Goal: Information Seeking & Learning: Learn about a topic

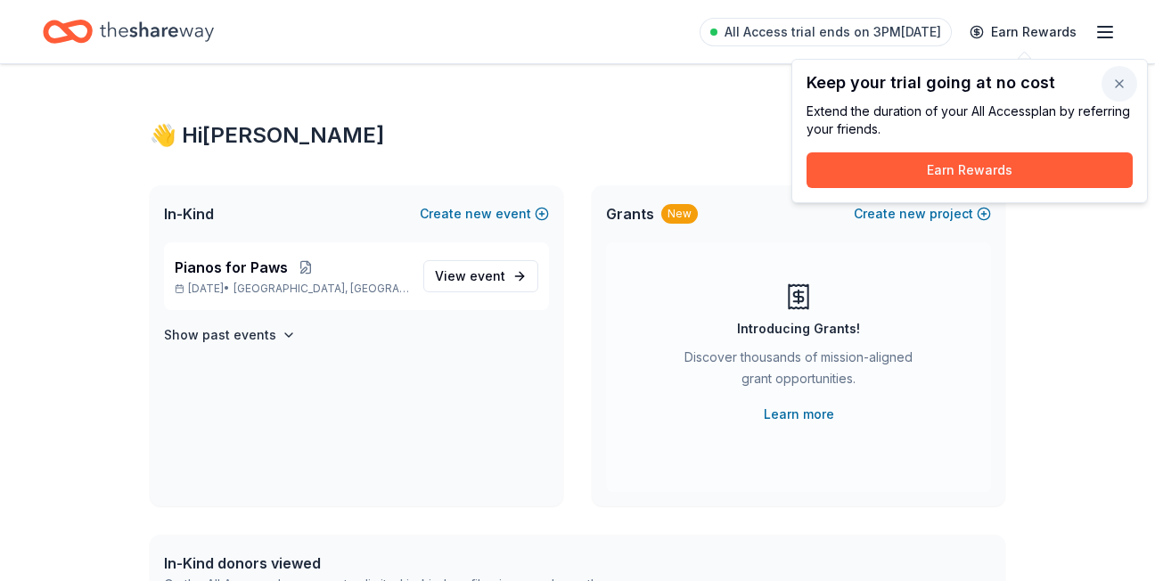
click at [1121, 80] on button "button" at bounding box center [1120, 84] width 36 height 36
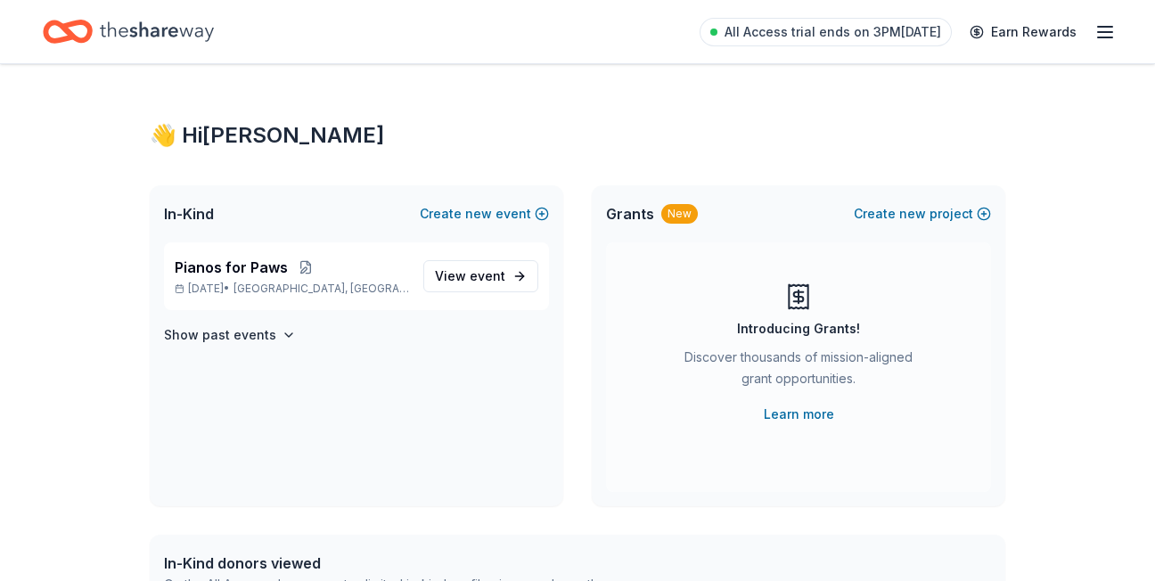
click at [634, 210] on span "Grants" at bounding box center [630, 213] width 48 height 21
click at [637, 209] on span "Grants" at bounding box center [630, 213] width 48 height 21
click at [802, 414] on link "Learn more" at bounding box center [799, 414] width 70 height 21
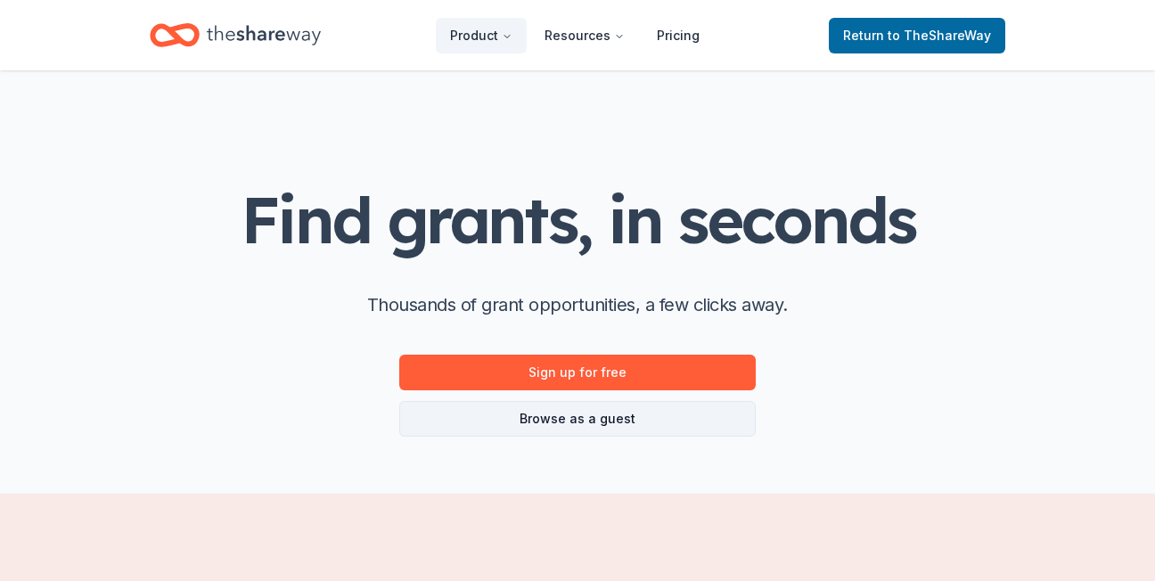
click at [636, 418] on link "Browse as a guest" at bounding box center [577, 419] width 357 height 36
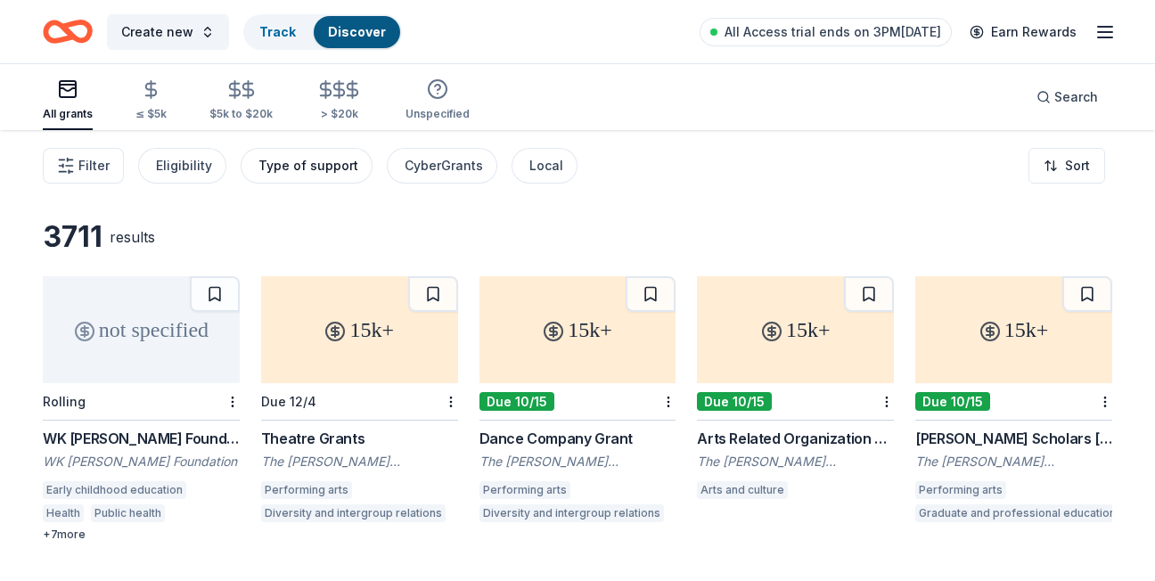
click at [307, 169] on div "Type of support" at bounding box center [308, 165] width 100 height 21
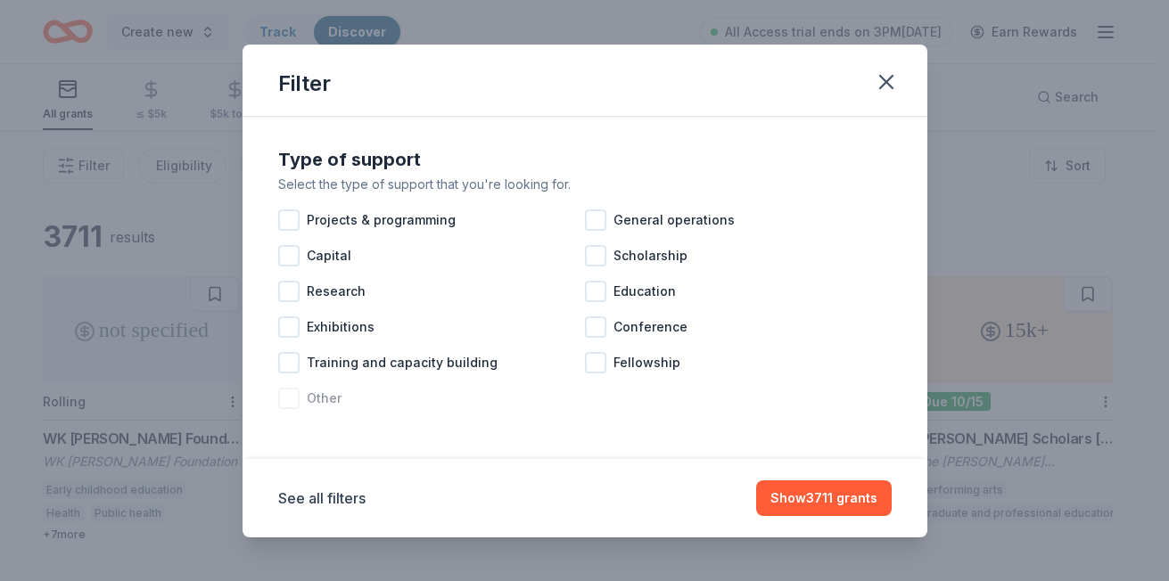
click at [288, 399] on div at bounding box center [288, 398] width 21 height 21
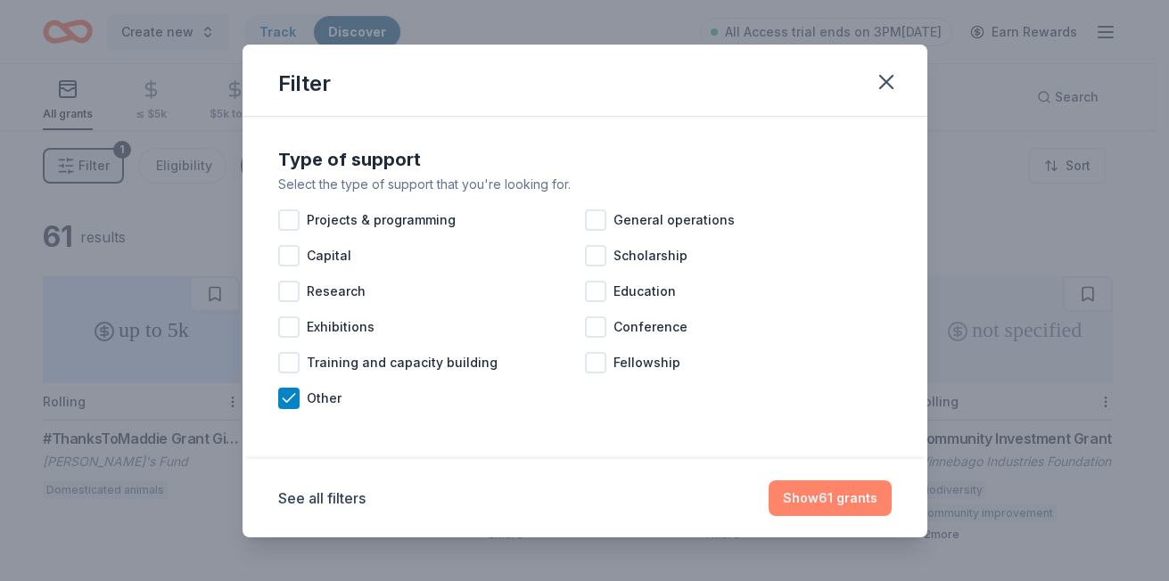
click at [802, 499] on button "Show 61 grants" at bounding box center [829, 498] width 123 height 36
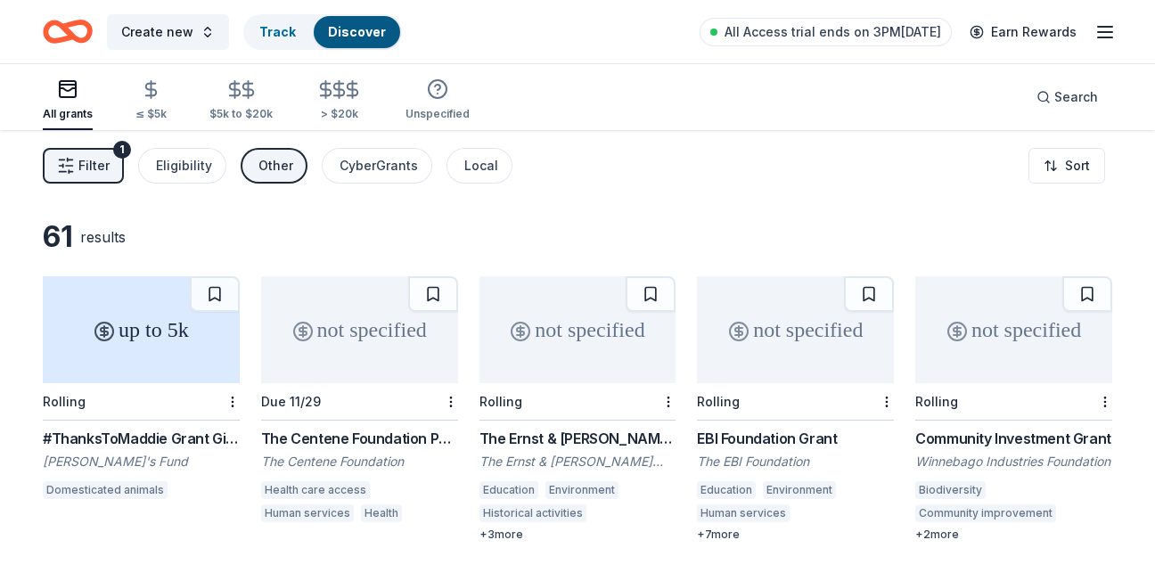
click at [75, 165] on button "Filter 1" at bounding box center [83, 166] width 81 height 36
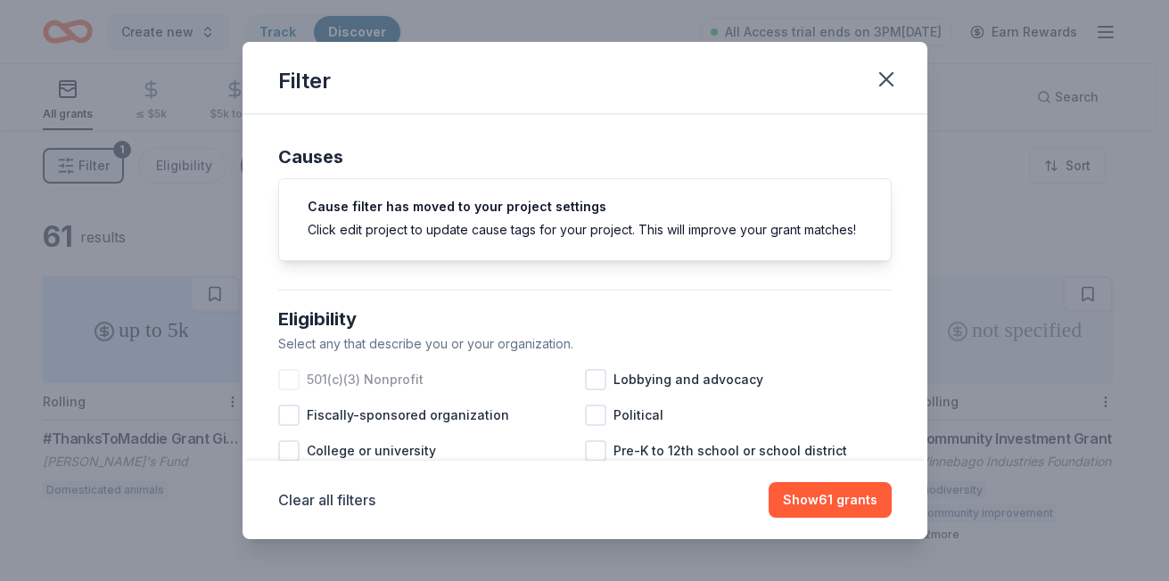
click at [284, 390] on div at bounding box center [288, 379] width 21 height 21
click at [807, 480] on div "Clear all filters Show 56 grants" at bounding box center [584, 500] width 685 height 78
click at [813, 499] on button "Show 56 grants" at bounding box center [829, 500] width 126 height 36
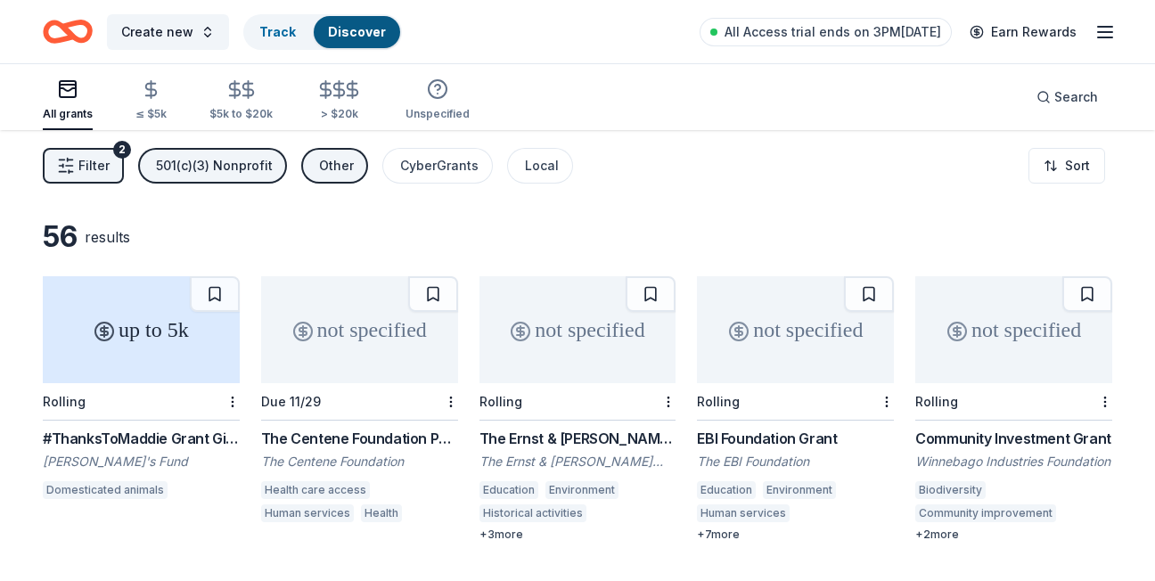
click at [147, 442] on div "#ThanksToMaddie Grant Giveaways" at bounding box center [141, 438] width 197 height 21
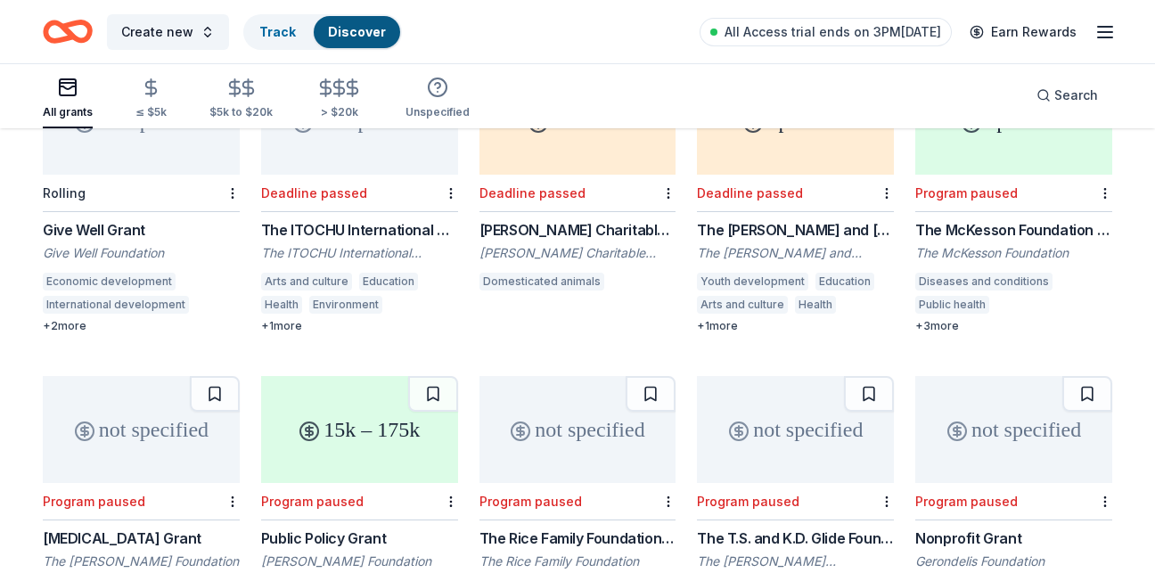
scroll to position [2708, 0]
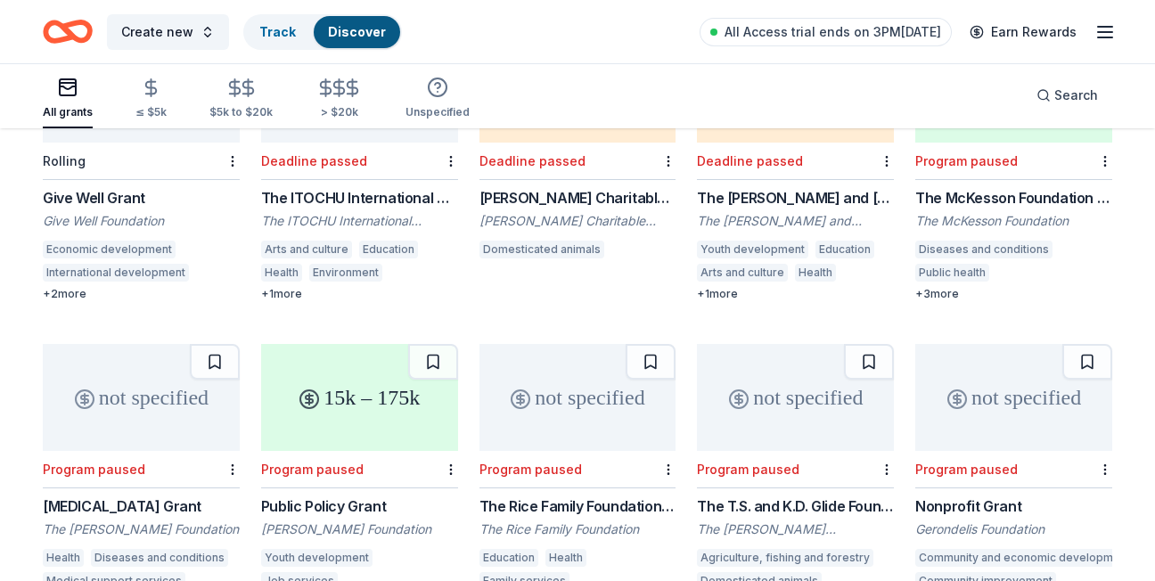
click at [595, 194] on div "[PERSON_NAME] Charitable Grant" at bounding box center [578, 197] width 197 height 21
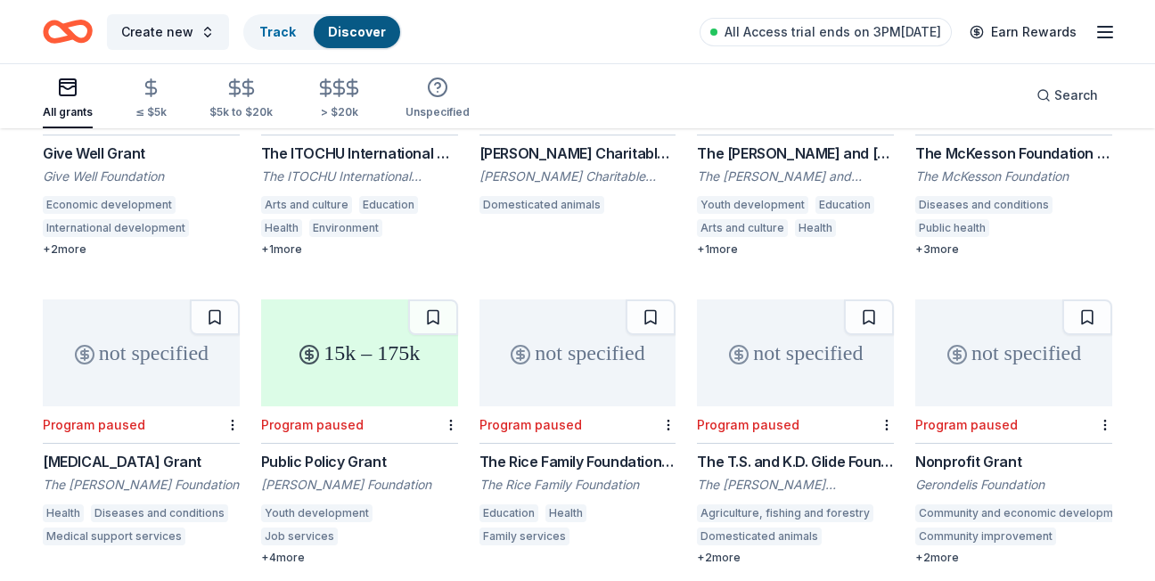
scroll to position [2797, 0]
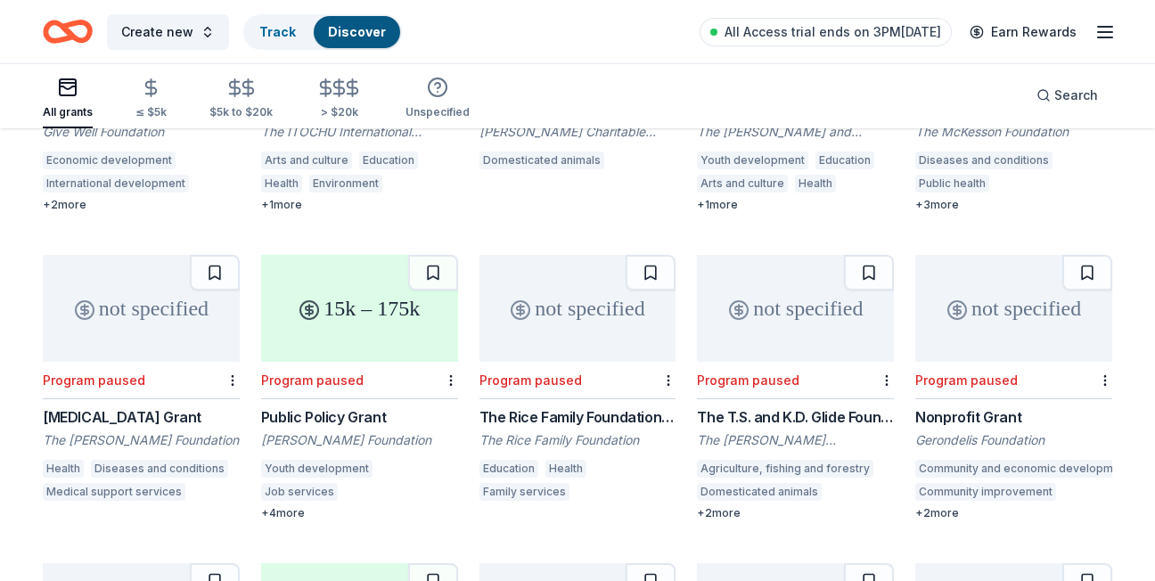
click at [796, 406] on div "The T.S. and K.D. Glide Foundation Grant" at bounding box center [795, 416] width 197 height 21
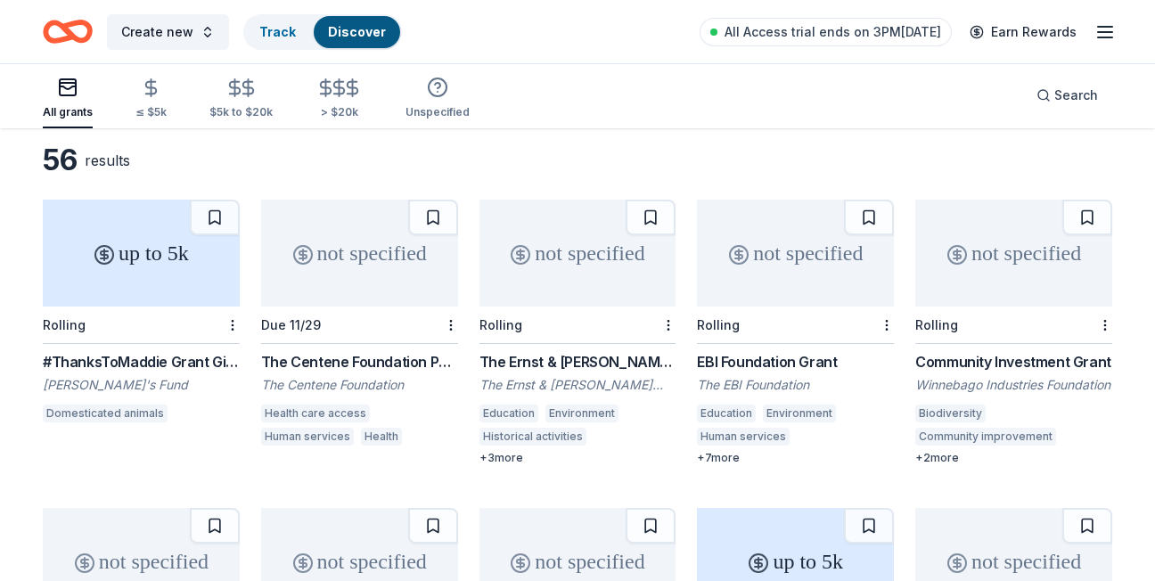
scroll to position [0, 0]
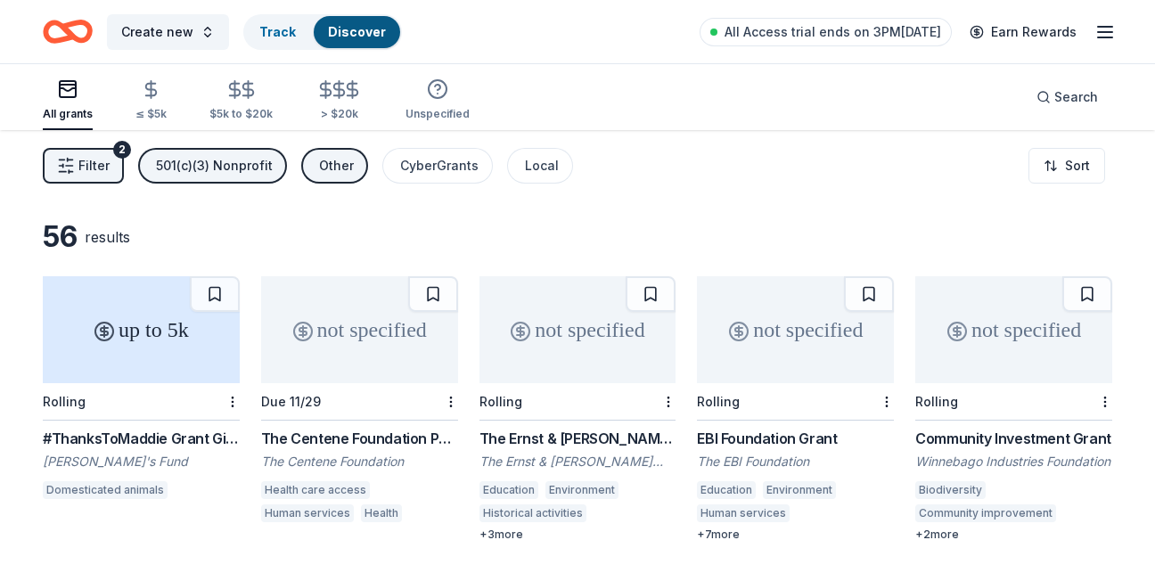
click at [1106, 29] on icon "button" at bounding box center [1105, 31] width 21 height 21
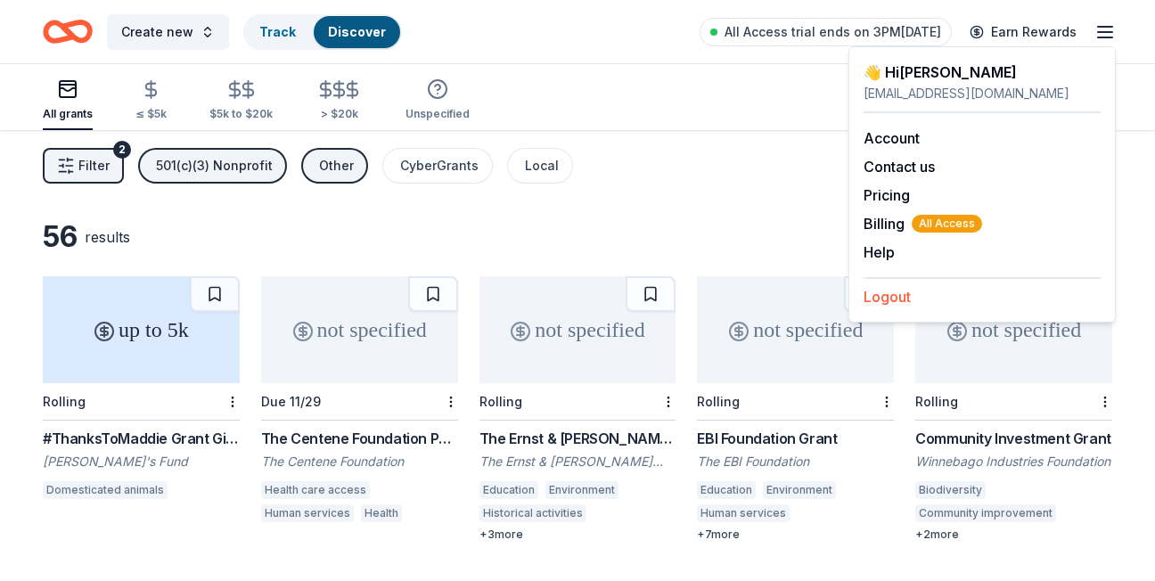
click at [890, 305] on button "Logout" at bounding box center [887, 296] width 47 height 21
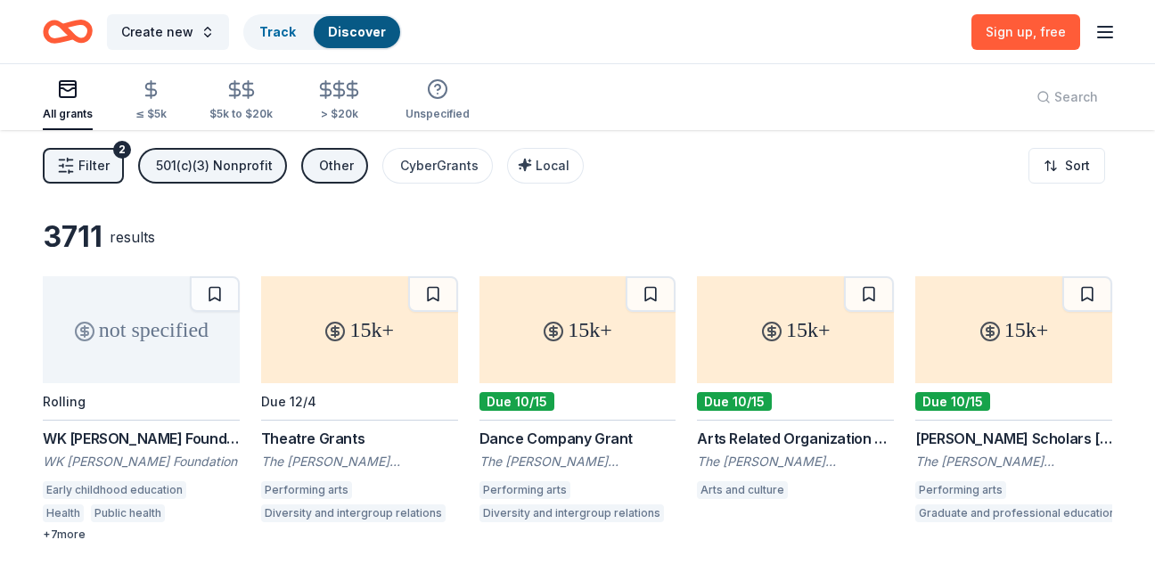
click at [1099, 37] on line "button" at bounding box center [1105, 37] width 14 height 0
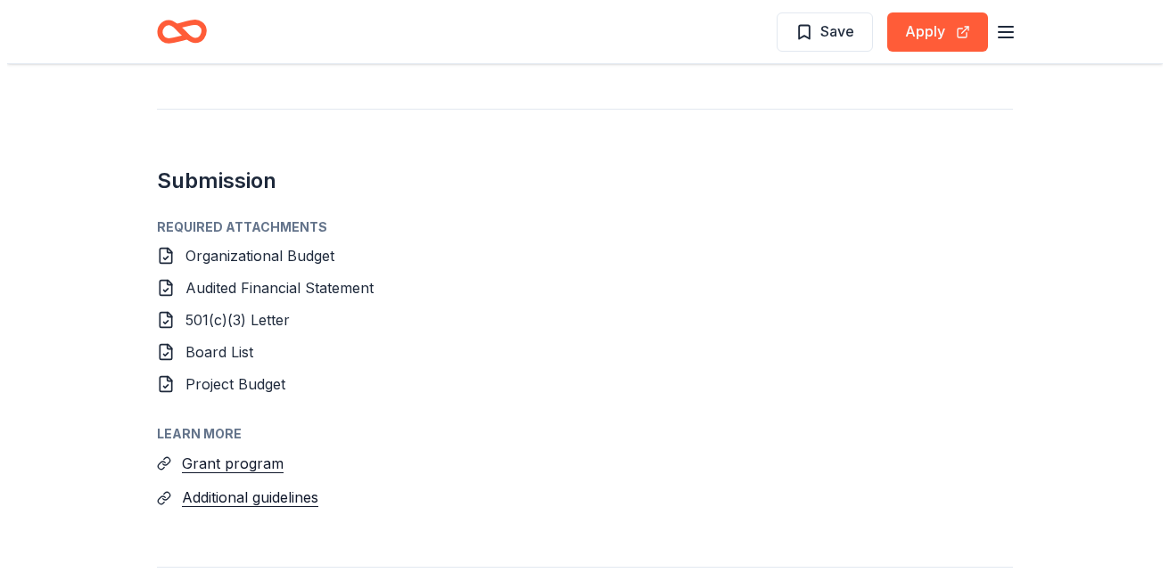
scroll to position [1248, 0]
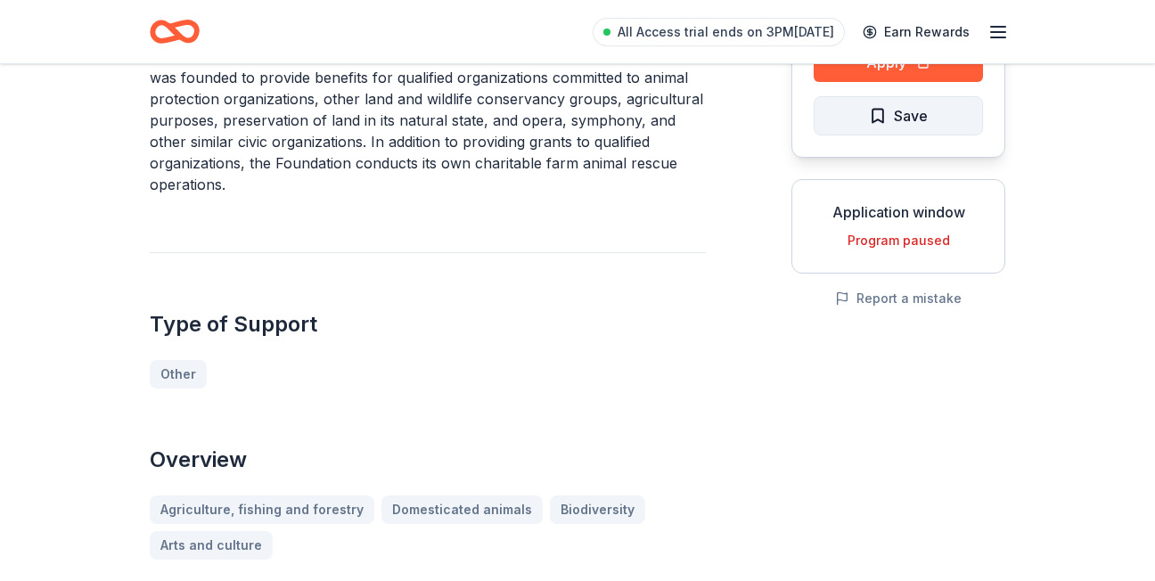
scroll to position [178, 0]
